Goal: Communication & Community: Answer question/provide support

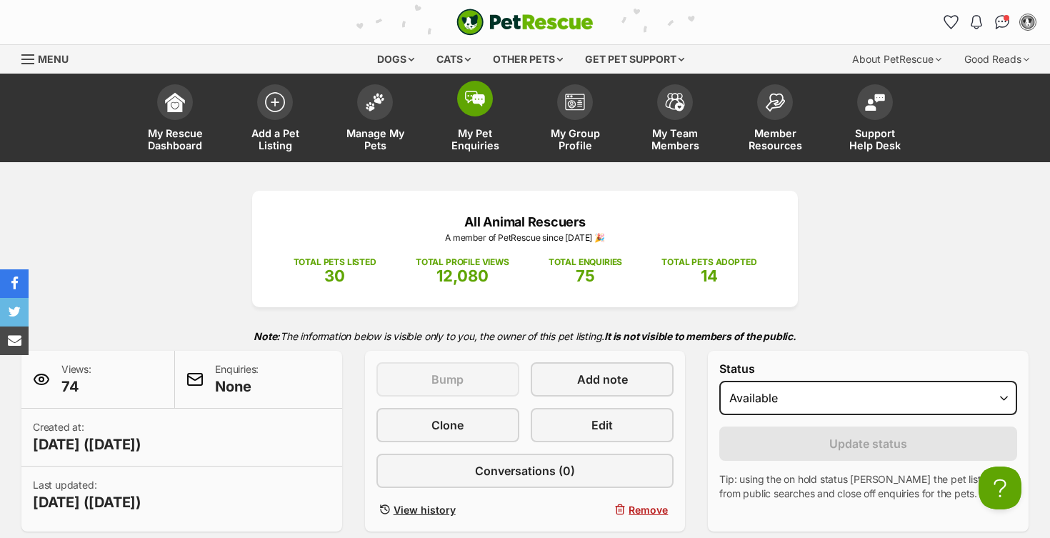
click at [467, 103] on img at bounding box center [475, 99] width 20 height 16
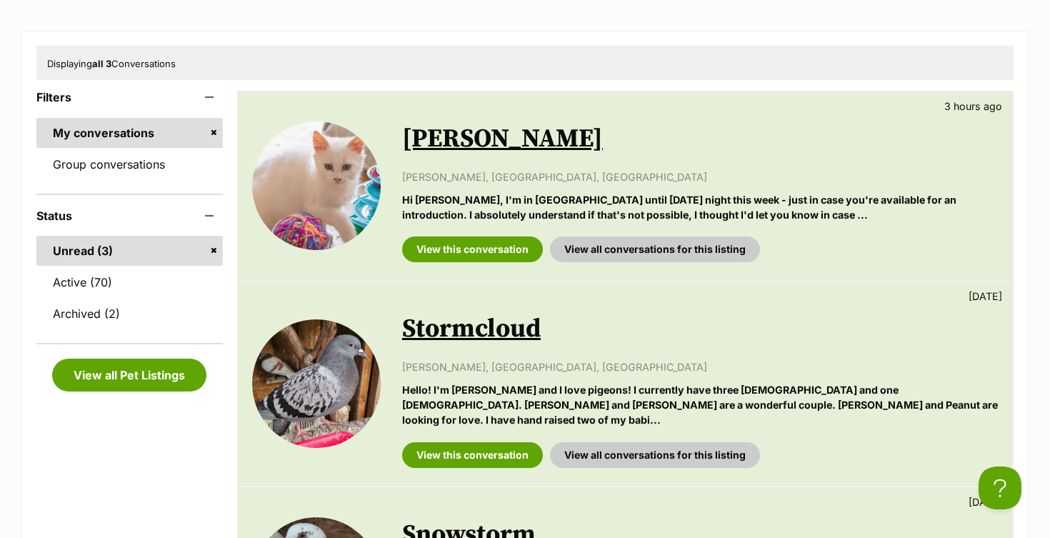
scroll to position [213, 0]
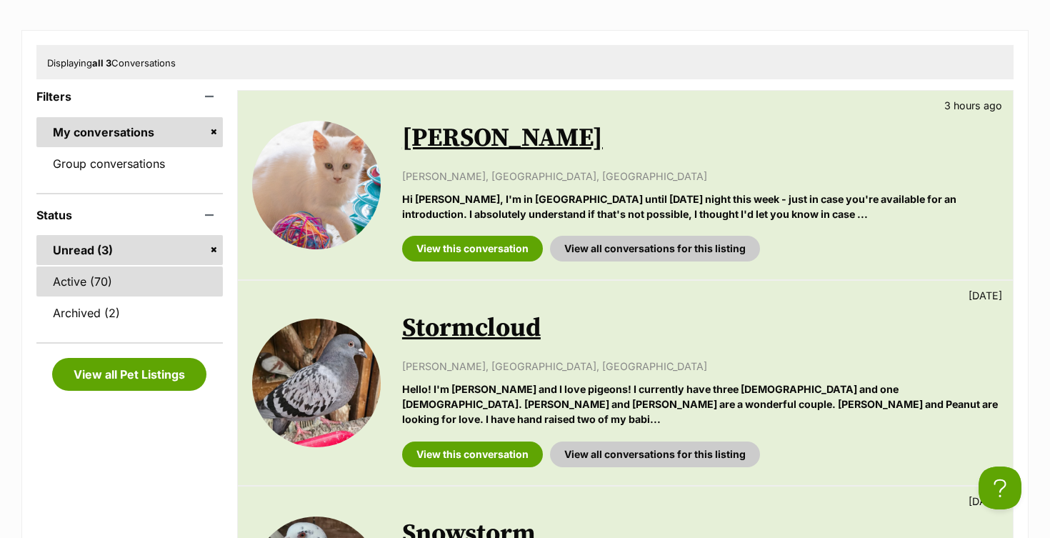
click at [139, 279] on link "Active (70)" at bounding box center [129, 281] width 186 height 30
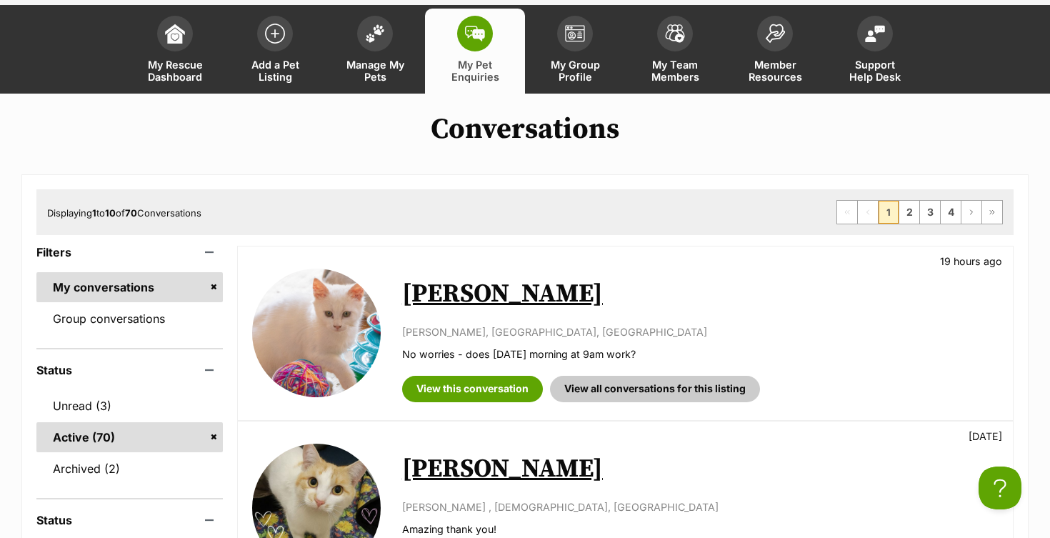
click at [294, 309] on img at bounding box center [316, 333] width 129 height 129
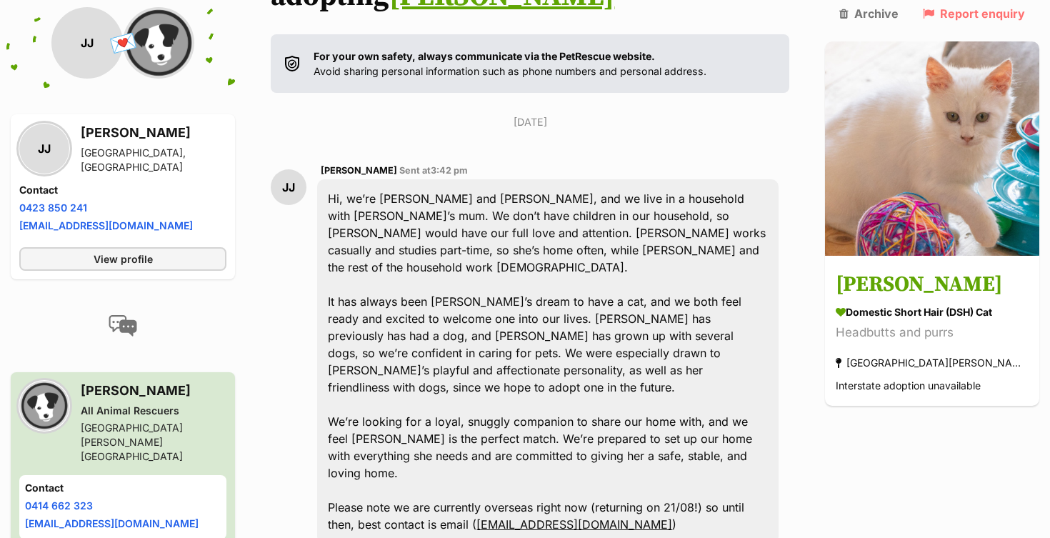
scroll to position [271, 0]
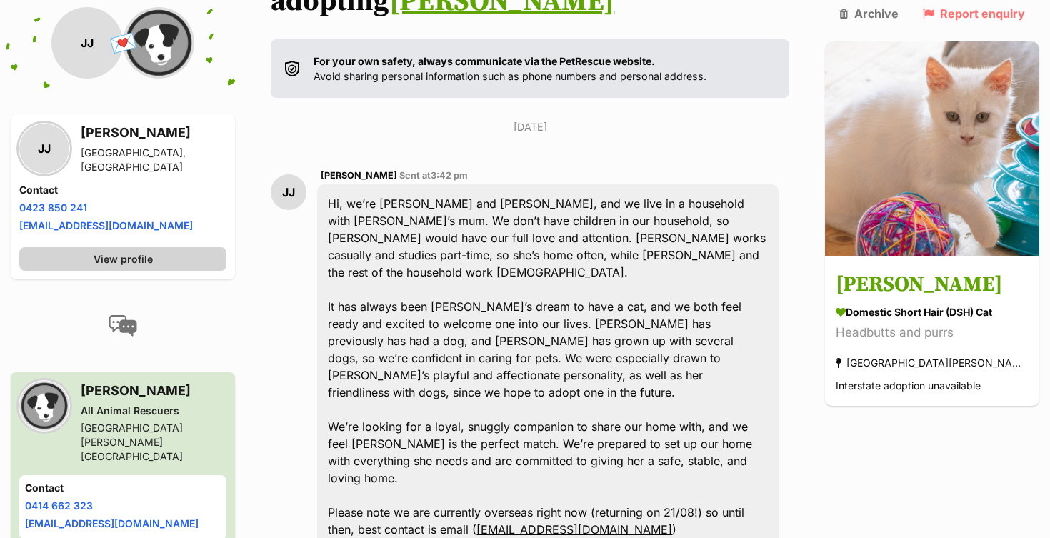
click at [107, 266] on link "View profile" at bounding box center [122, 259] width 207 height 24
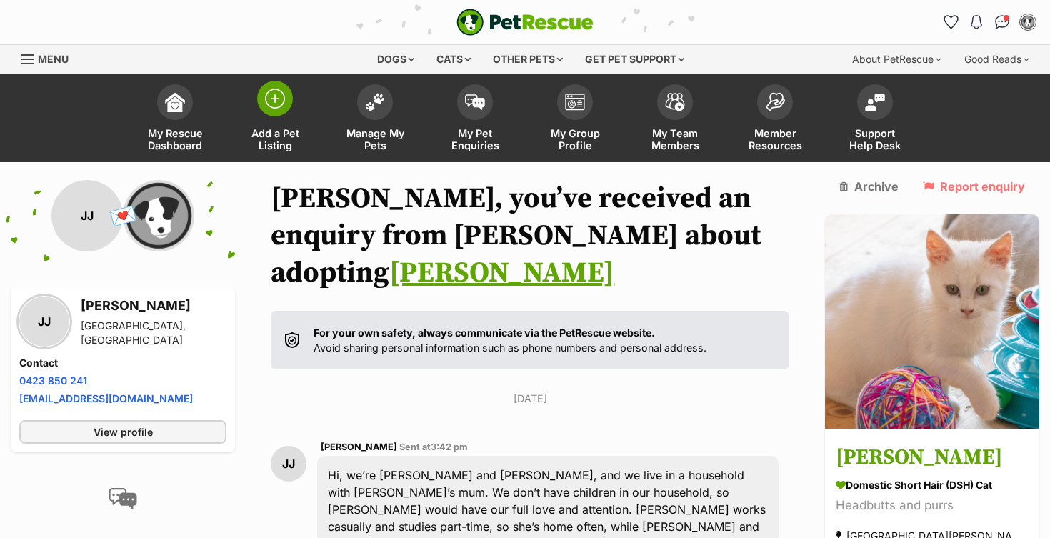
scroll to position [0, 0]
click at [465, 101] on img at bounding box center [475, 99] width 20 height 16
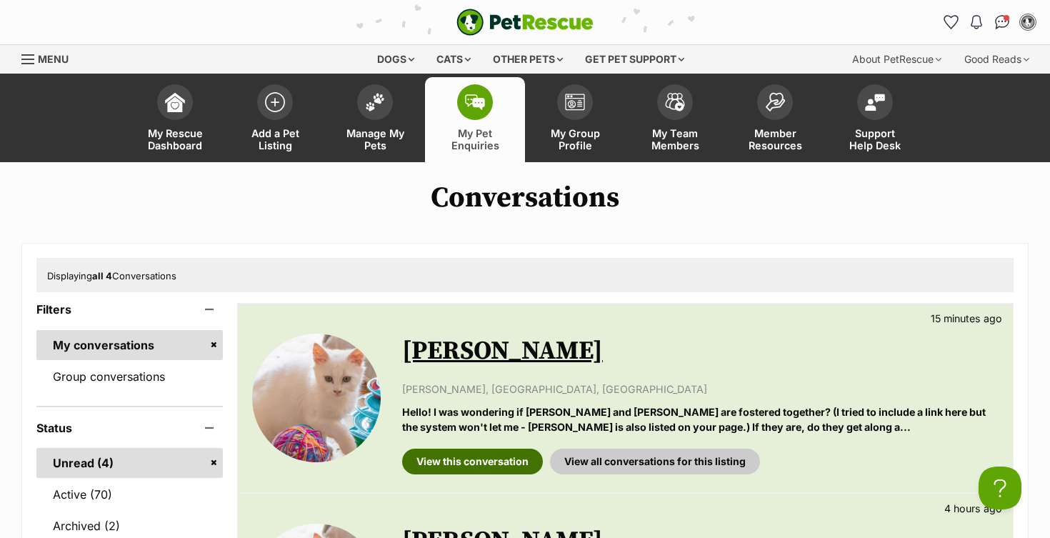
click at [457, 459] on link "View this conversation" at bounding box center [472, 462] width 141 height 26
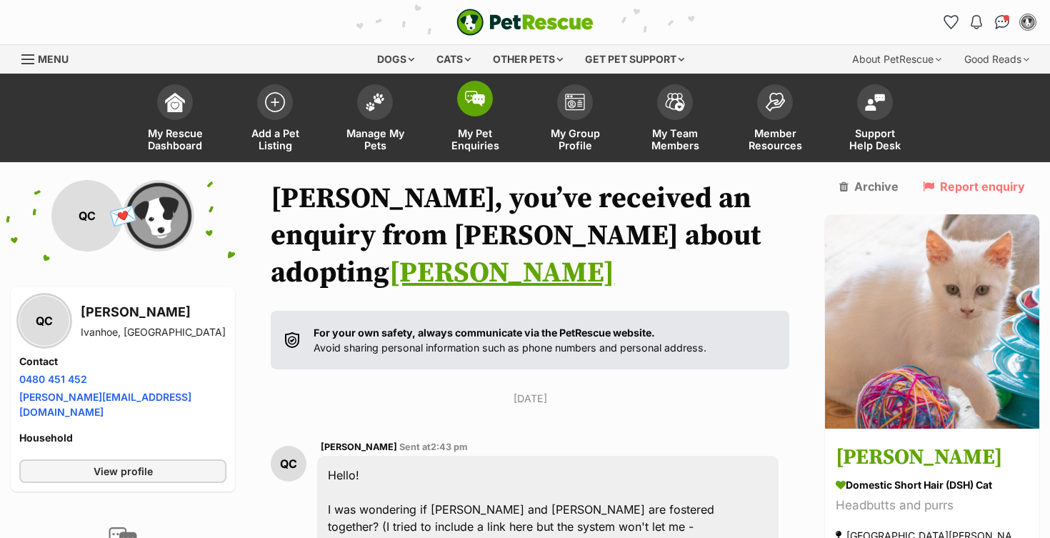
click at [483, 96] on img at bounding box center [475, 99] width 20 height 16
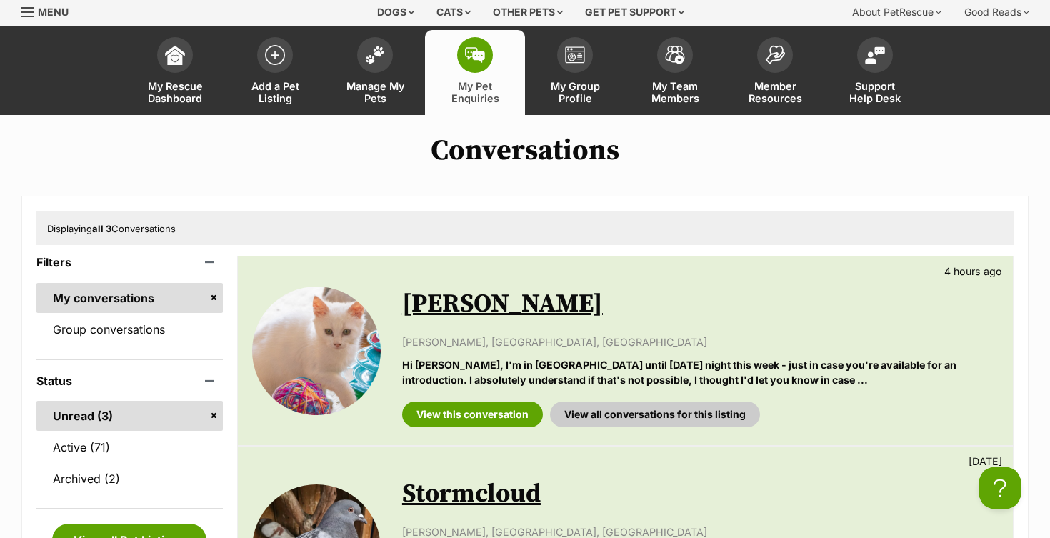
scroll to position [71, 0]
